Goal: Information Seeking & Learning: Learn about a topic

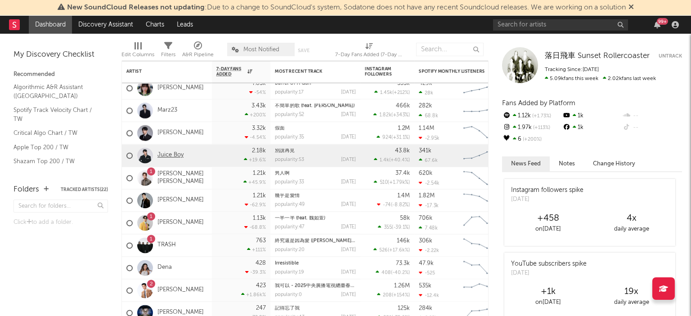
click at [167, 157] on link "Juice Boy" at bounding box center [171, 156] width 26 height 8
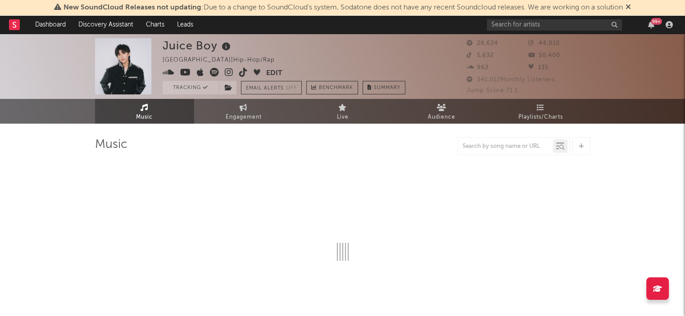
drag, startPoint x: 673, startPoint y: 1, endPoint x: 479, endPoint y: 47, distance: 199.4
click at [455, 47] on div "Juice Boy [GEOGRAPHIC_DATA] | Hip-Hop/Rap Edit Tracking Email Alerts Off Benchm…" at bounding box center [309, 66] width 293 height 56
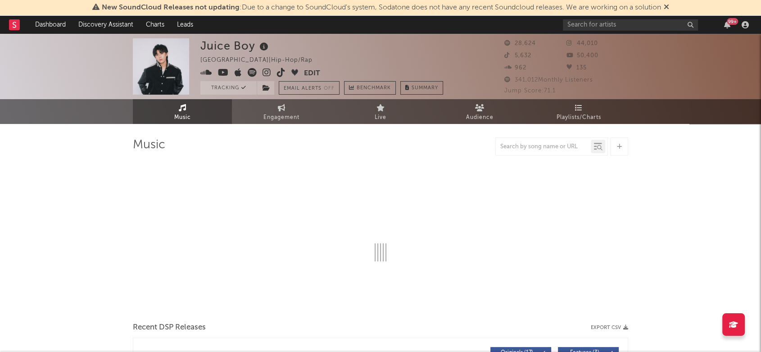
select select "6m"
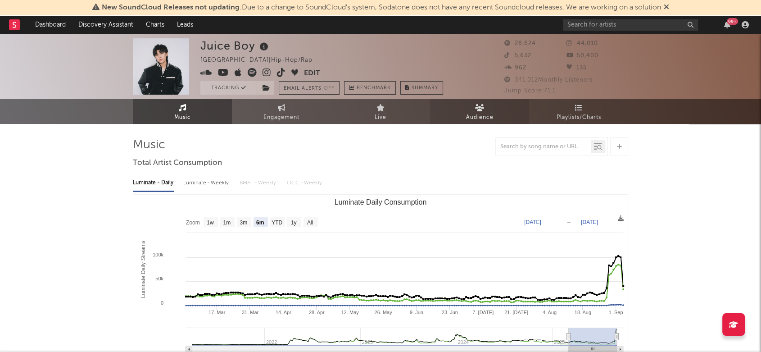
click at [472, 116] on span "Audience" at bounding box center [479, 117] width 27 height 11
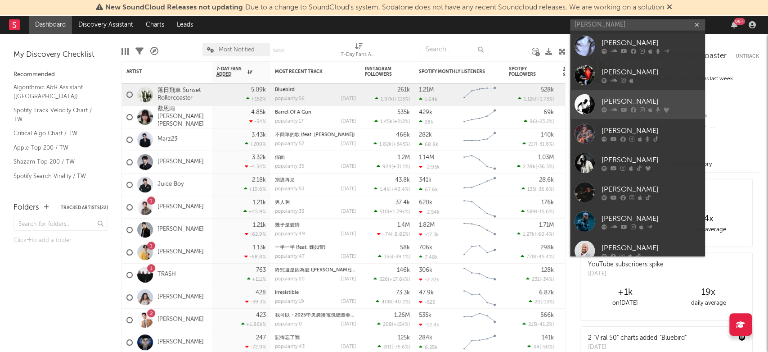
type input "tyson"
click at [587, 99] on div at bounding box center [585, 104] width 20 height 20
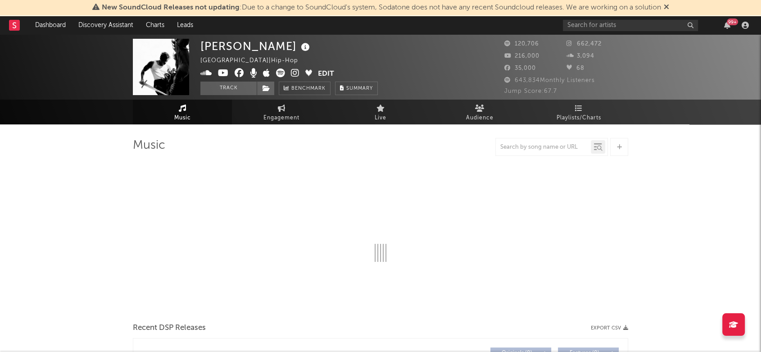
select select "6m"
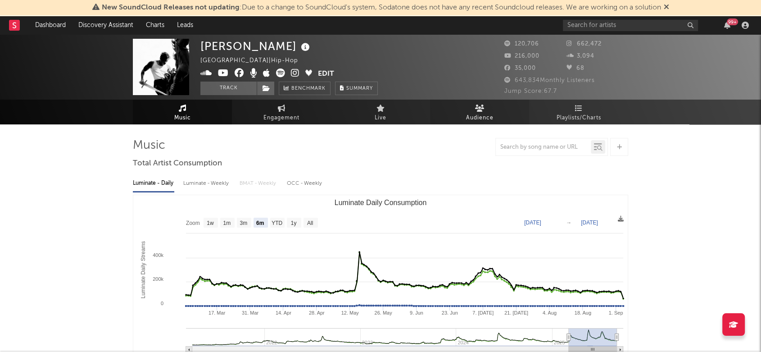
click at [466, 101] on link "Audience" at bounding box center [479, 111] width 99 height 25
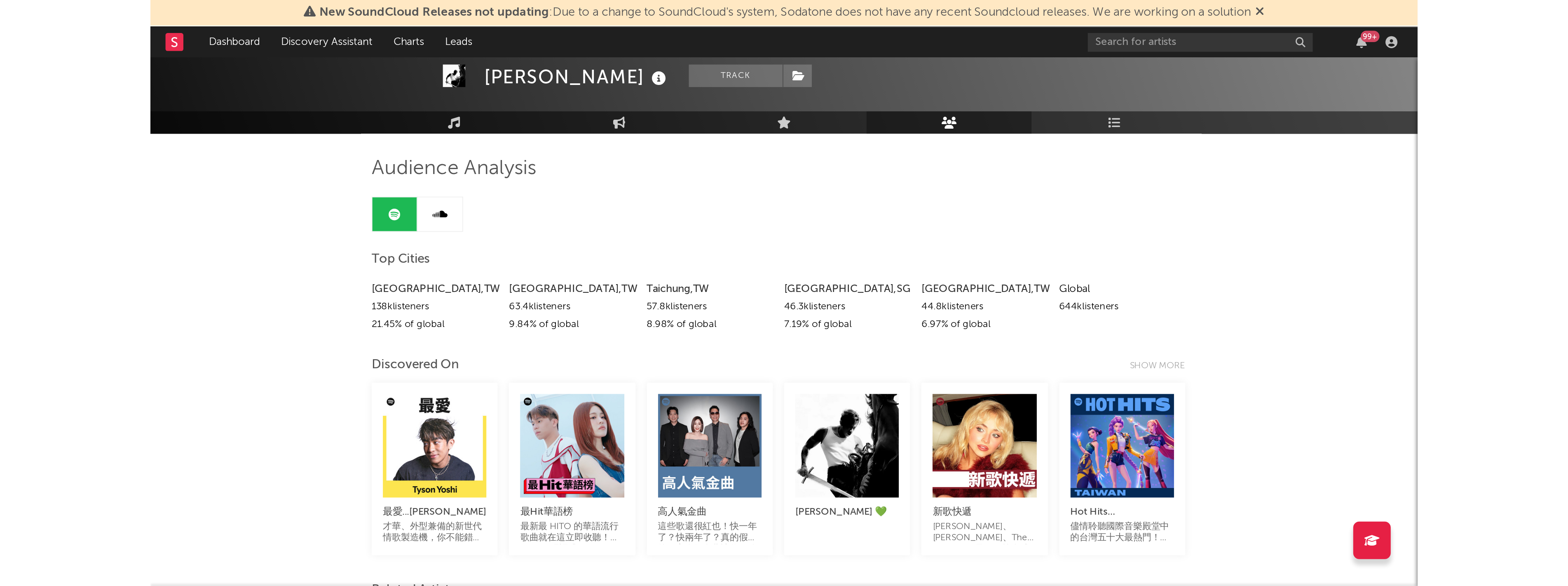
scroll to position [40, 0]
